Goal: Information Seeking & Learning: Check status

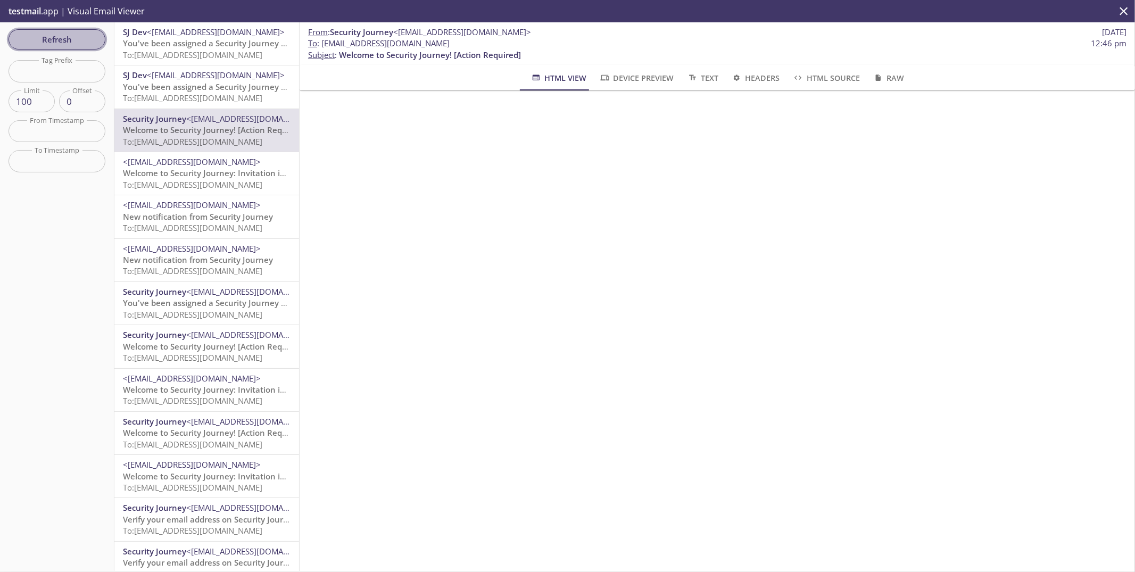
click at [55, 35] on span "Refresh" at bounding box center [57, 39] width 80 height 14
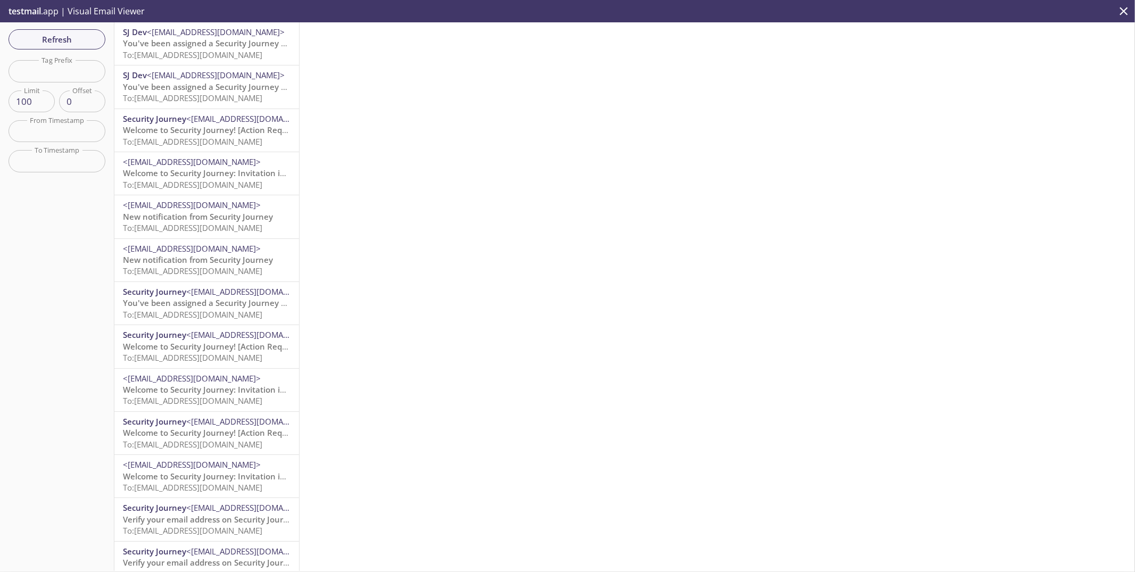
click at [202, 129] on span "Welcome to Security Journey! [Action Required]" at bounding box center [214, 129] width 182 height 11
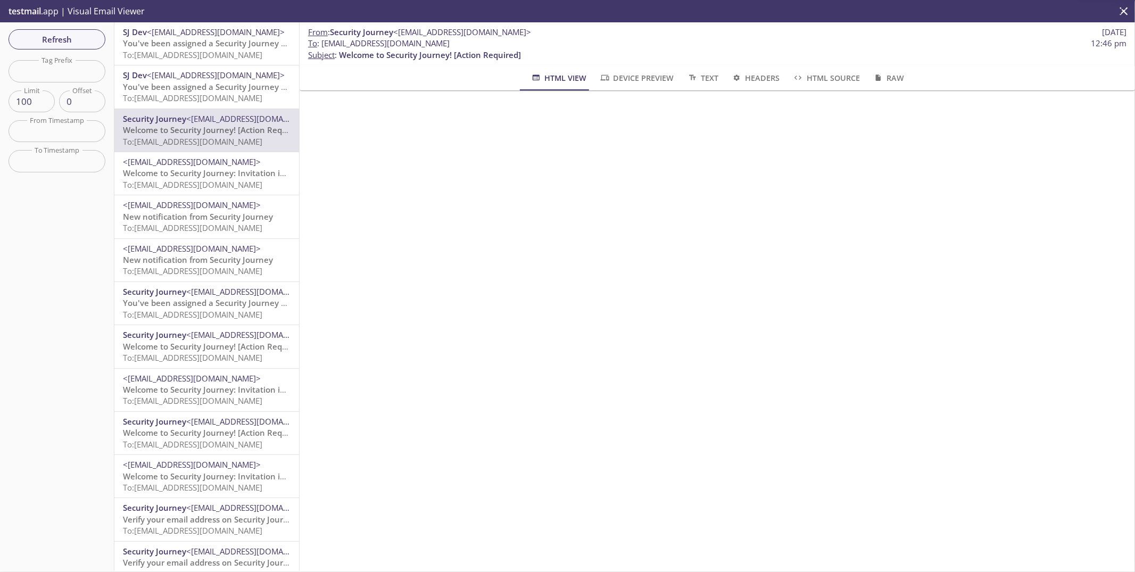
click at [209, 98] on span "To: [EMAIL_ADDRESS][DOMAIN_NAME]" at bounding box center [192, 98] width 139 height 11
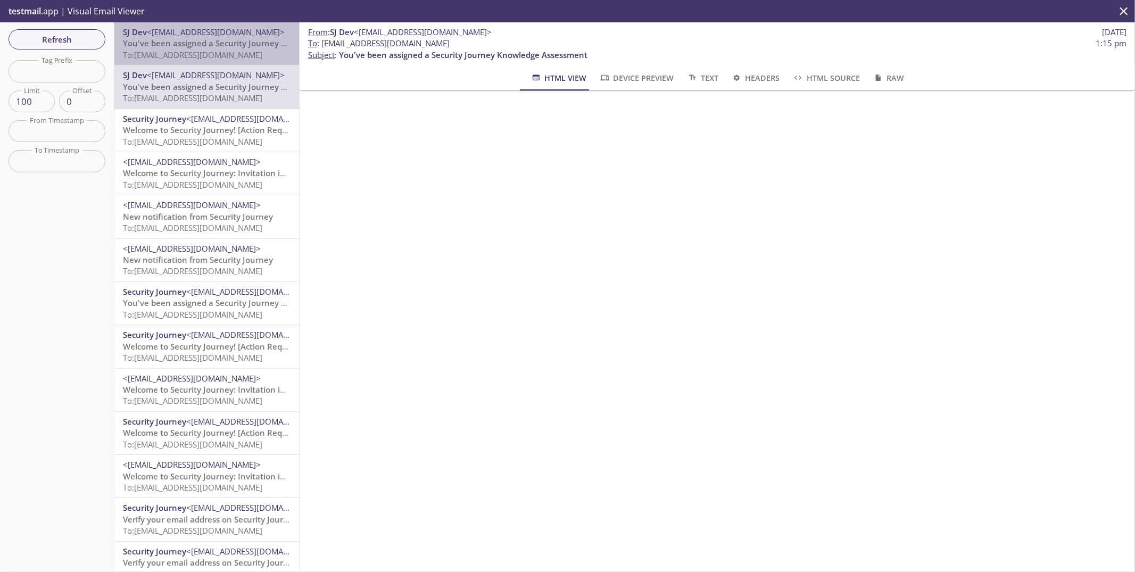
click at [230, 53] on span "To: [EMAIL_ADDRESS][DOMAIN_NAME]" at bounding box center [192, 54] width 139 height 11
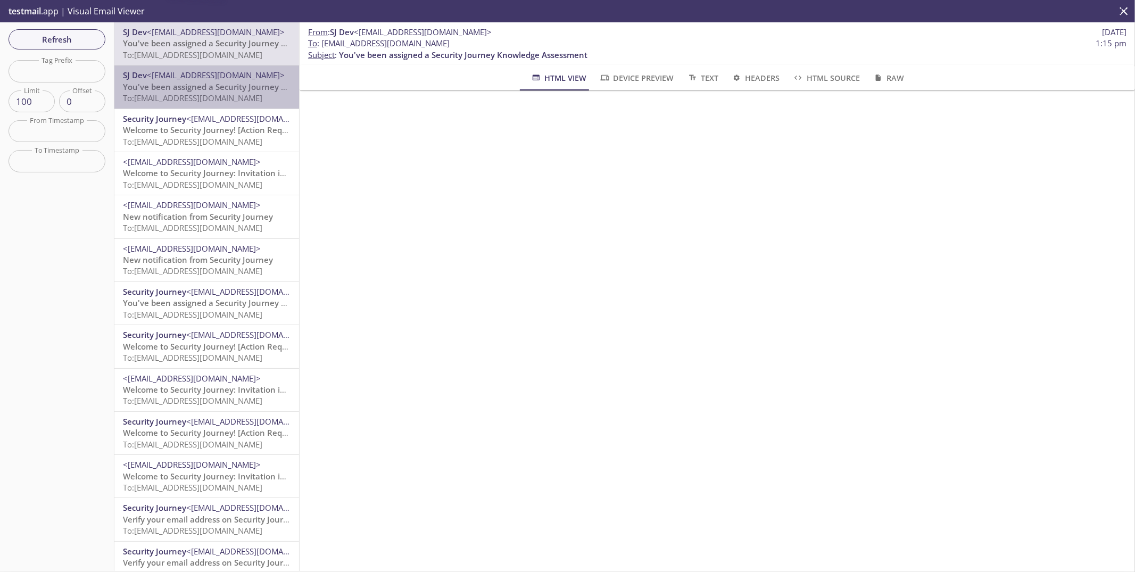
click at [230, 97] on span "To: [EMAIL_ADDRESS][DOMAIN_NAME]" at bounding box center [192, 98] width 139 height 11
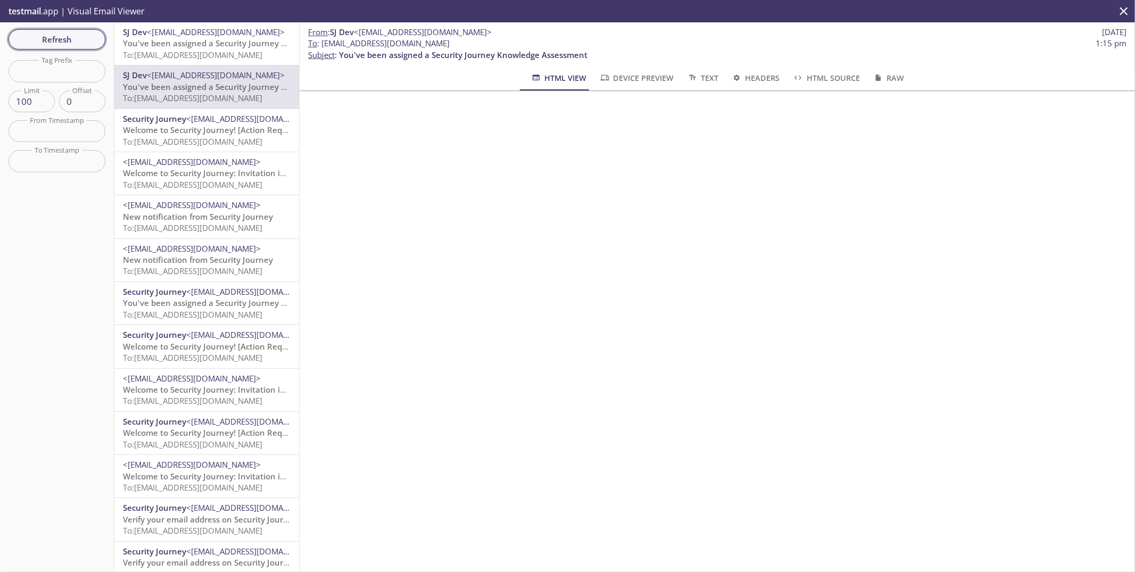
click at [56, 38] on span "Refresh" at bounding box center [57, 39] width 80 height 14
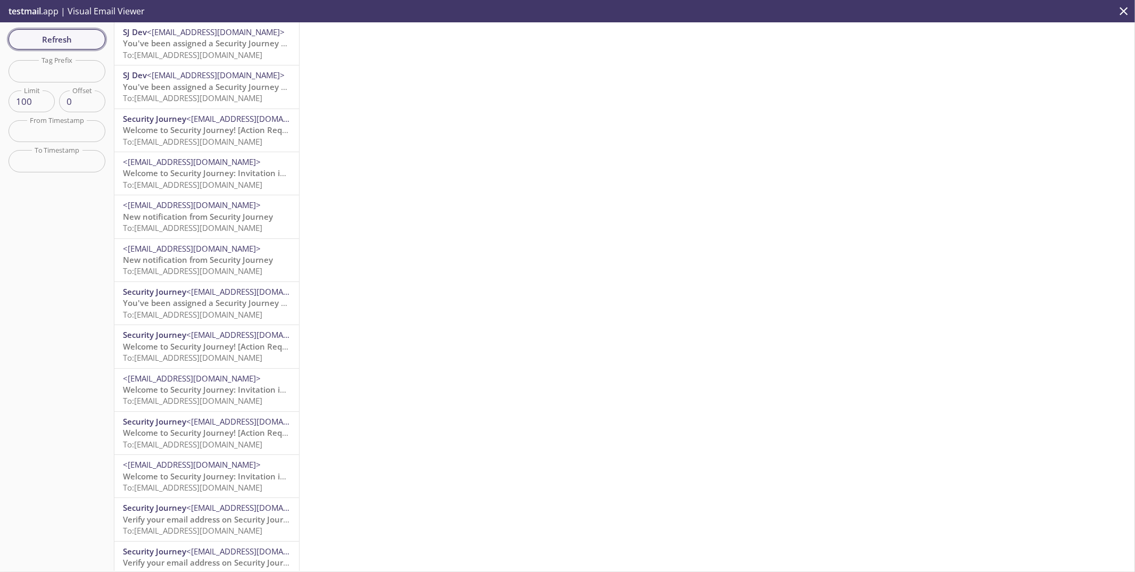
click at [70, 37] on span "Refresh" at bounding box center [57, 39] width 80 height 14
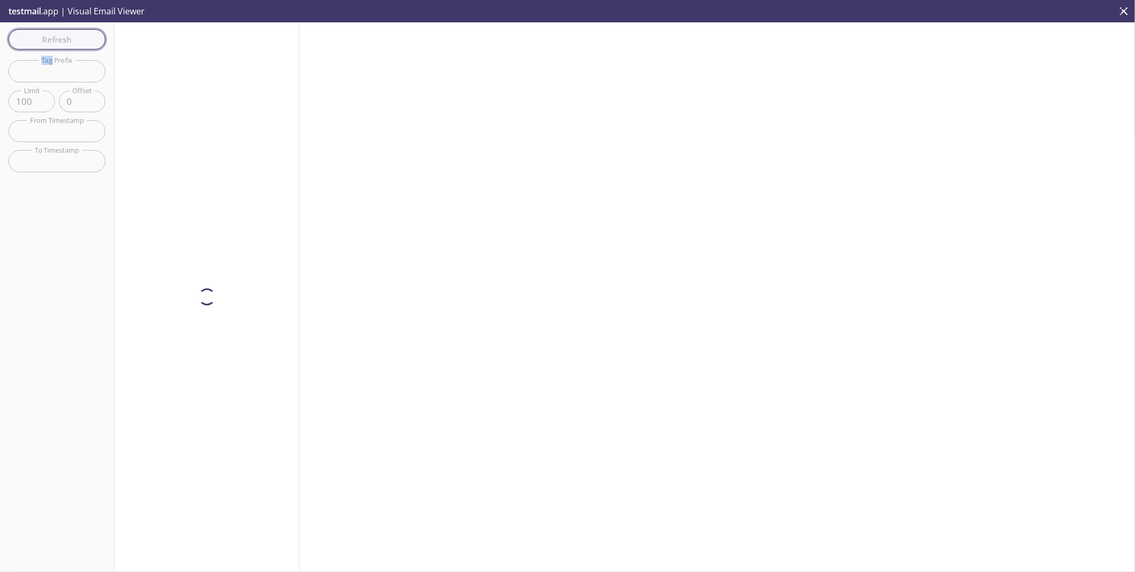
click at [70, 37] on div "Refresh Filters Tag Prefix Tag Prefix Limit 100 Limit Offset 0 Offset From Time…" at bounding box center [57, 296] width 114 height 549
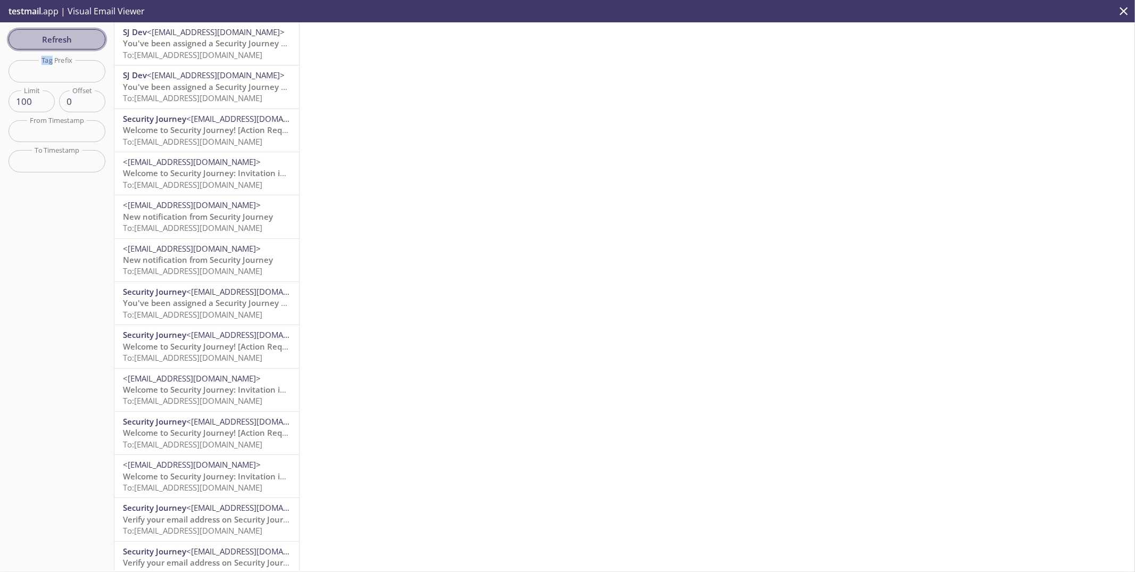
click at [67, 40] on span "Refresh" at bounding box center [57, 39] width 80 height 14
click at [82, 26] on div "Refresh Filters Tag Prefix Tag Prefix Limit 100 Limit Offset 0 Offset From Time…" at bounding box center [57, 296] width 114 height 549
click at [80, 38] on span "Refresh" at bounding box center [57, 39] width 80 height 14
click at [69, 39] on span "Refresh" at bounding box center [57, 39] width 80 height 14
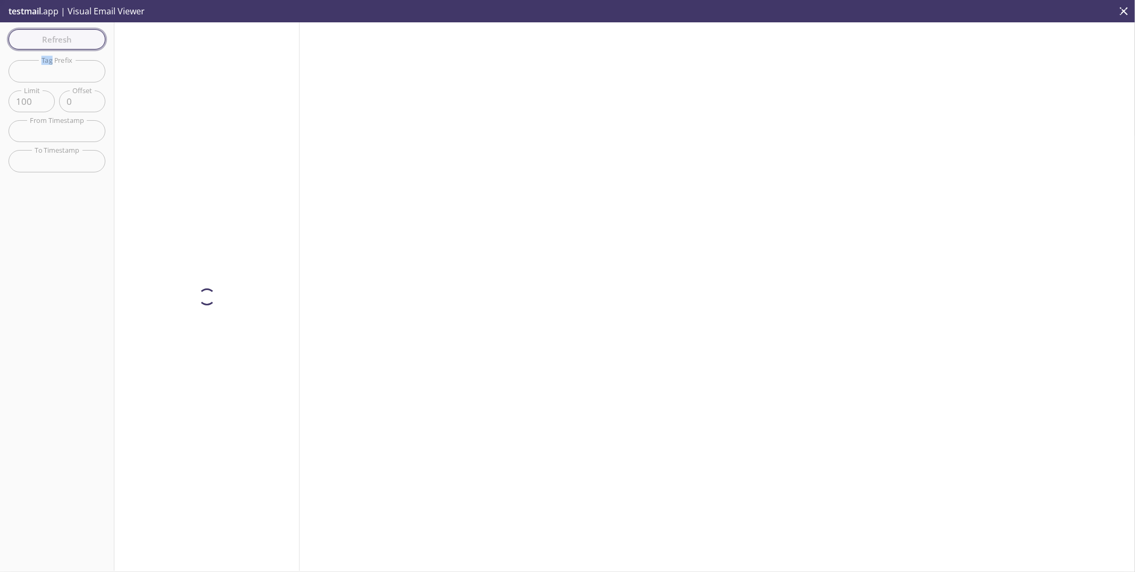
click at [69, 39] on div "Refresh Filters Tag Prefix Tag Prefix Limit 100 Limit Offset 0 Offset From Time…" at bounding box center [57, 296] width 114 height 549
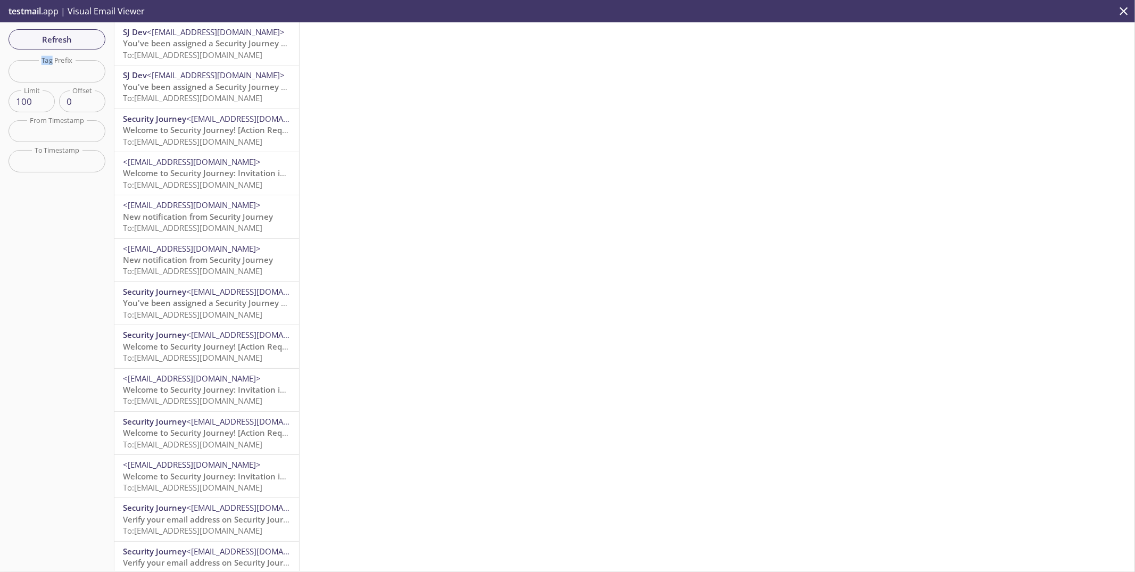
click at [214, 271] on span "To: [EMAIL_ADDRESS][DOMAIN_NAME]" at bounding box center [192, 270] width 139 height 11
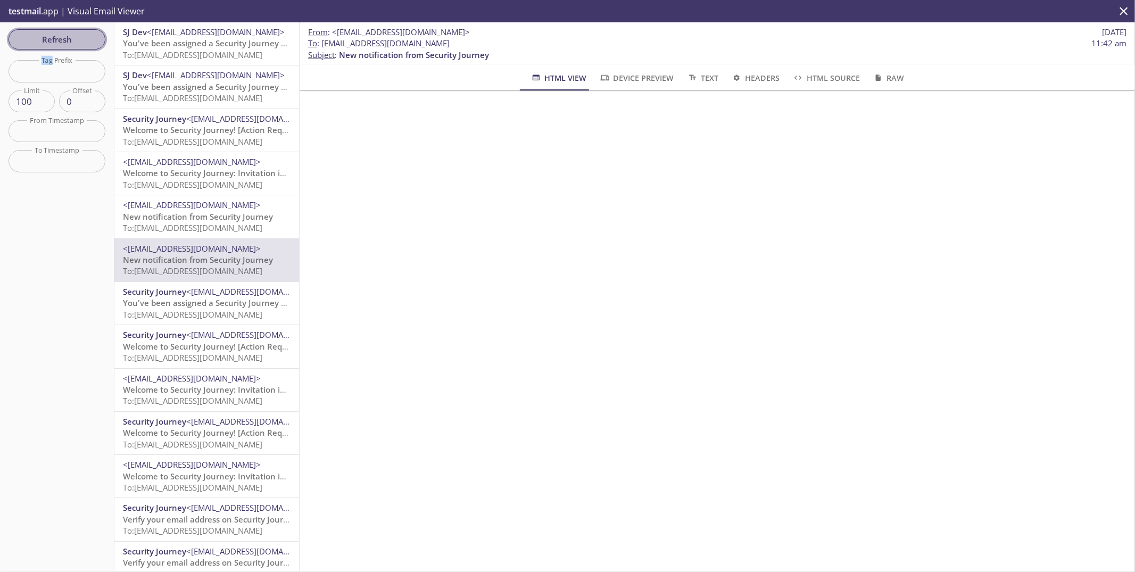
click at [69, 36] on span "Refresh" at bounding box center [57, 39] width 80 height 14
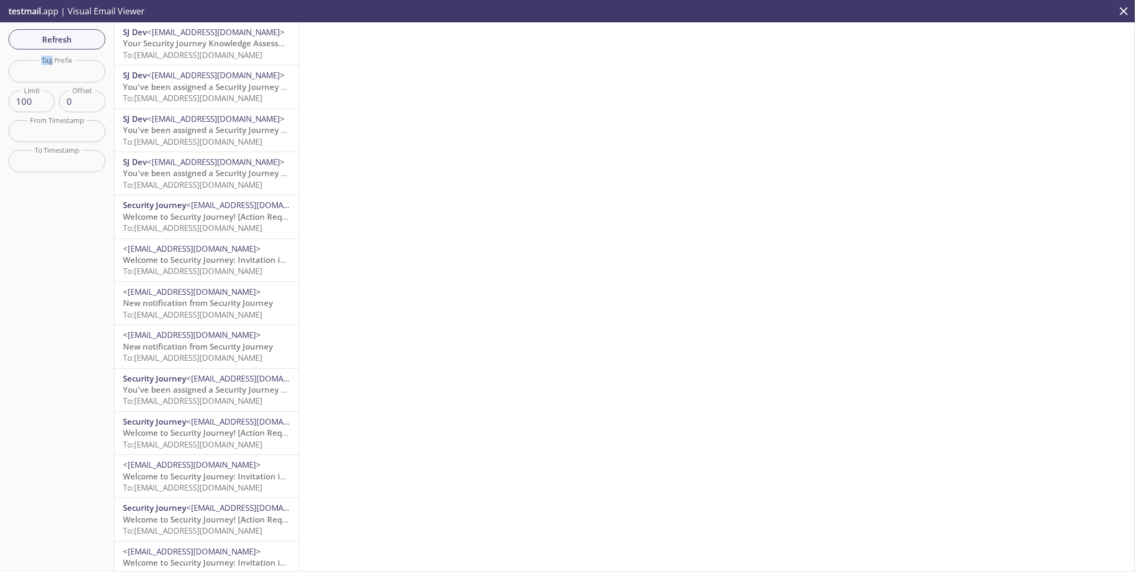
click at [161, 93] on span "To: [EMAIL_ADDRESS][DOMAIN_NAME]" at bounding box center [192, 98] width 139 height 11
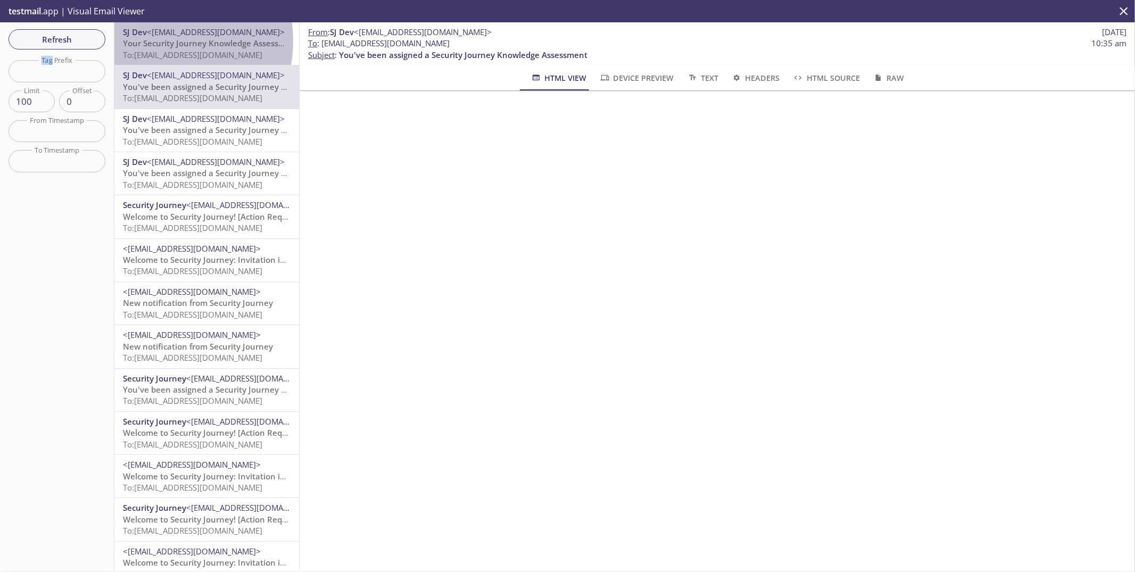
click at [156, 41] on span "Your Security Journey Knowledge Assessment is Waiting" at bounding box center [230, 43] width 215 height 11
